Goal: Communication & Community: Connect with others

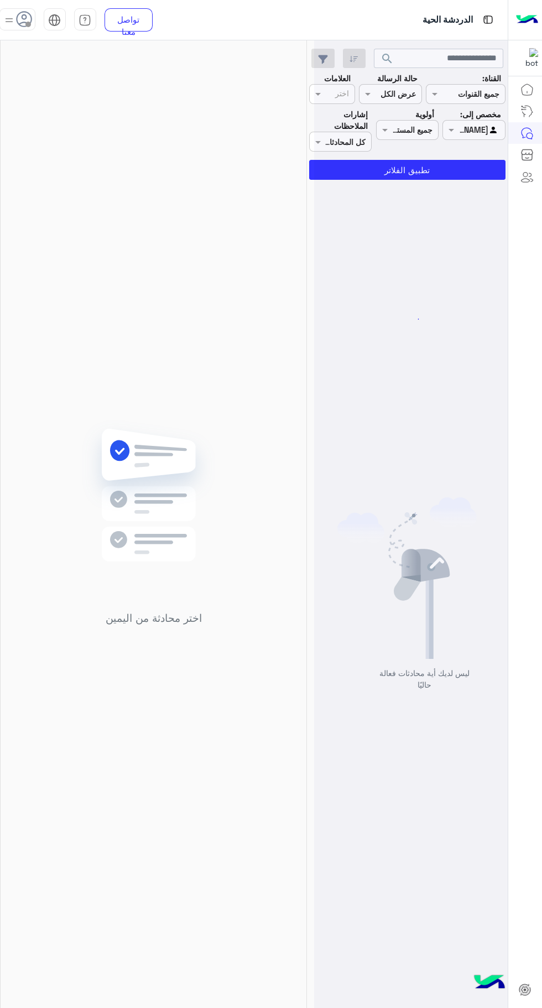
click at [40, 52] on div "اختر محادثة من اليمين" at bounding box center [154, 526] width 306 height 972
click at [28, 24] on span at bounding box center [28, 25] width 6 height 6
click at [279, 364] on div "اختر محادثة من اليمين" at bounding box center [154, 526] width 306 height 972
